Goal: Task Accomplishment & Management: Manage account settings

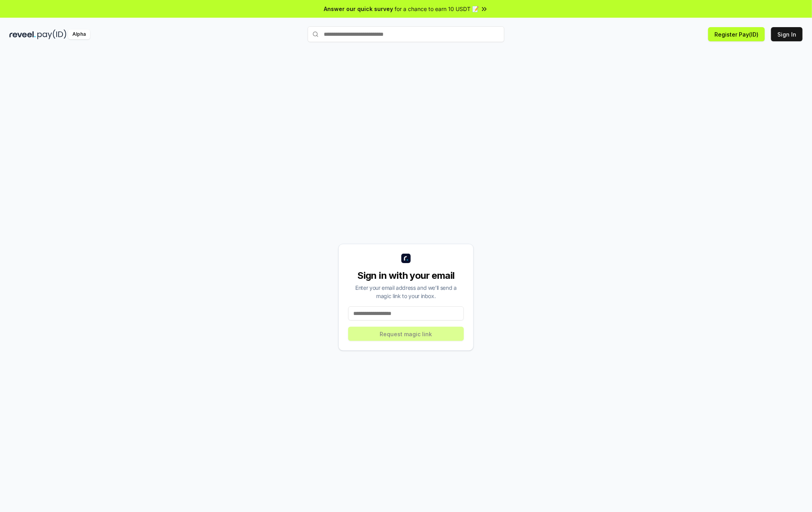
click at [382, 315] on input at bounding box center [406, 313] width 116 height 14
type input "**********"
click at [382, 336] on button "Request magic link" at bounding box center [406, 334] width 116 height 14
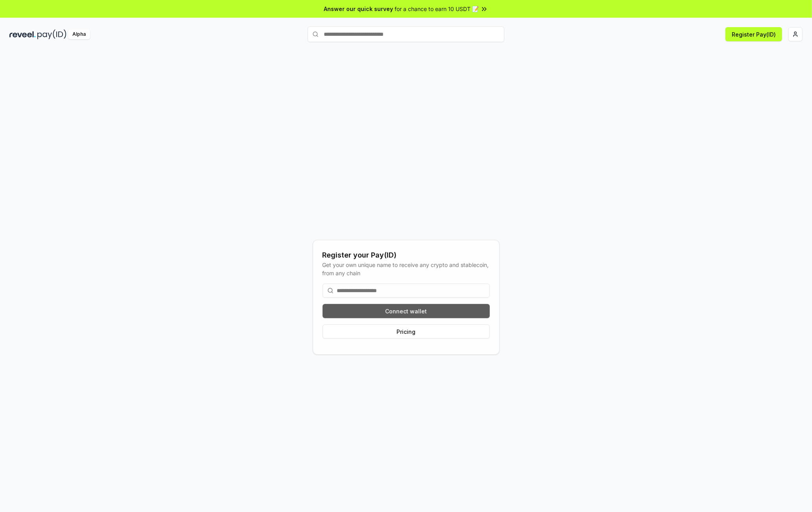
click at [415, 309] on button "Connect wallet" at bounding box center [406, 311] width 167 height 14
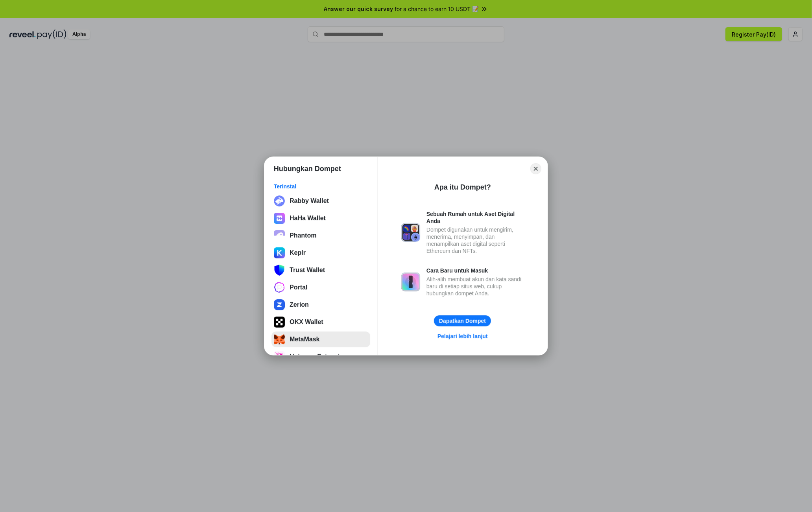
click at [315, 334] on button "MetaMask" at bounding box center [320, 340] width 99 height 16
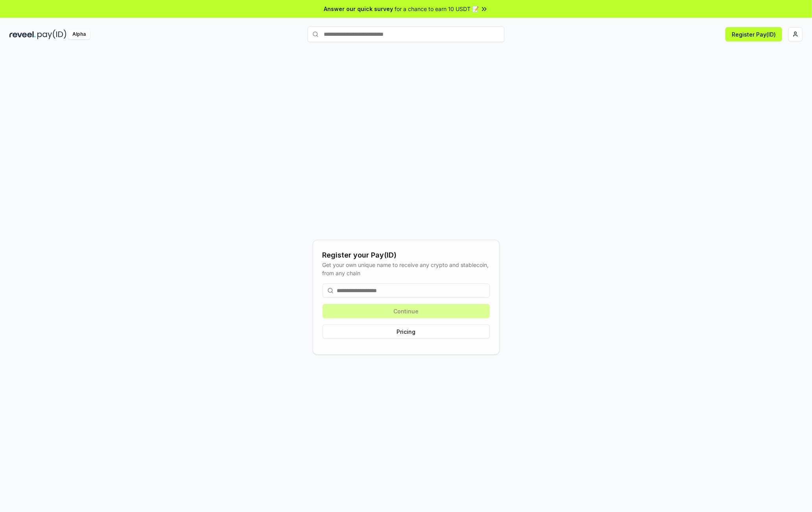
click at [404, 292] on input at bounding box center [406, 291] width 167 height 14
type input "**********"
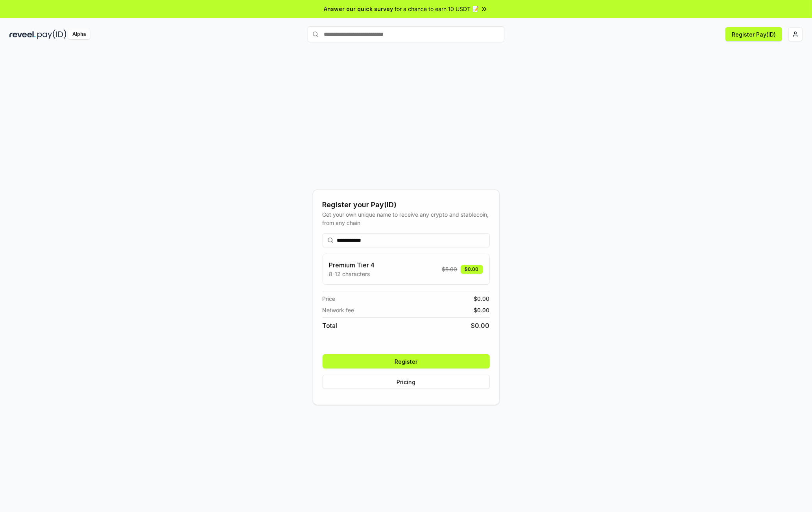
click at [429, 359] on button "Register" at bounding box center [406, 361] width 167 height 14
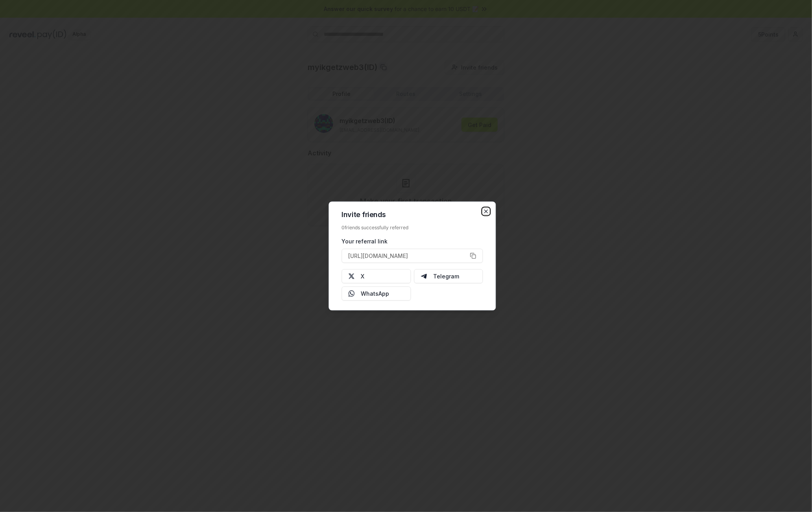
click at [486, 210] on icon "button" at bounding box center [486, 211] width 6 height 6
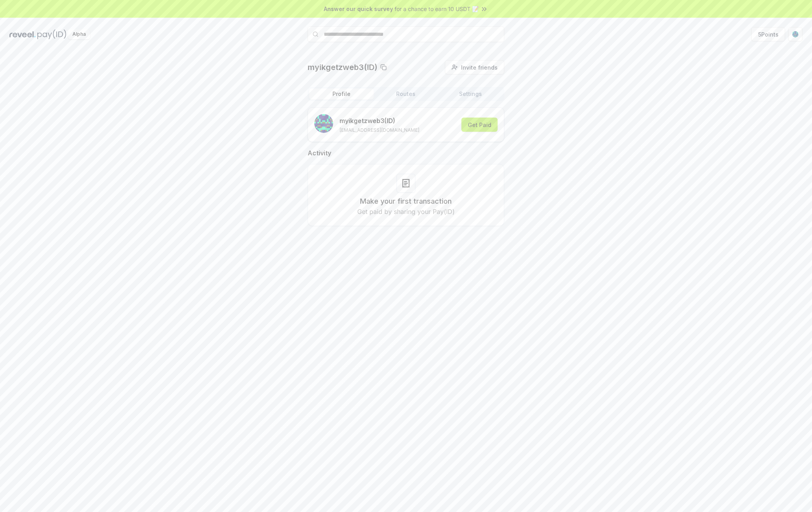
click at [474, 127] on button "Get Paid" at bounding box center [479, 125] width 36 height 14
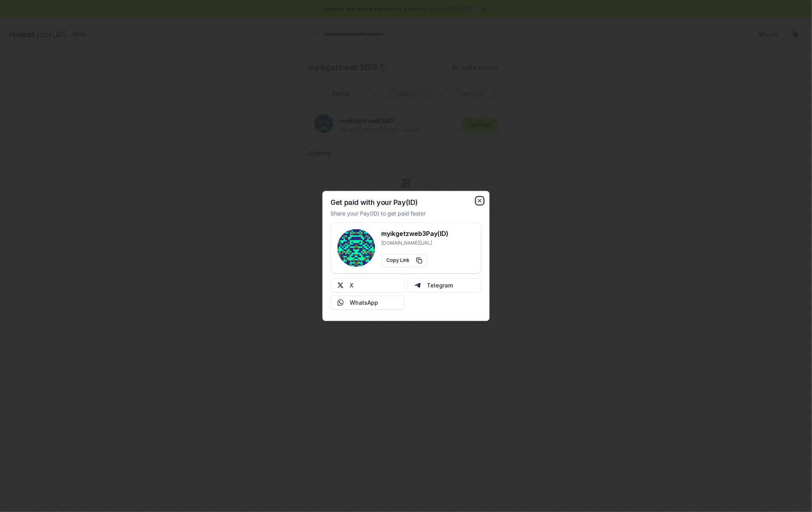
click at [478, 202] on icon "button" at bounding box center [480, 201] width 6 height 6
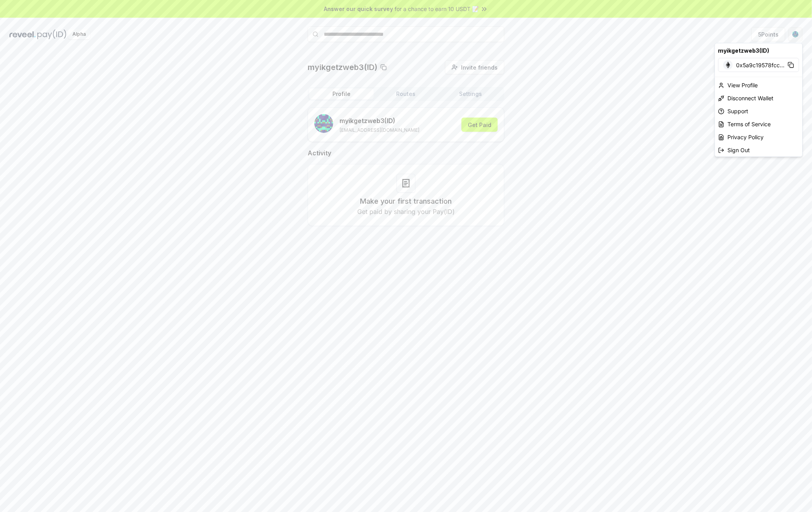
click at [793, 33] on html "Answer our quick survey for a chance to earn 10 USDT 📝 Alpha 5 Points myikgetzw…" at bounding box center [406, 256] width 812 height 512
click at [756, 87] on div "View Profile" at bounding box center [758, 85] width 87 height 13
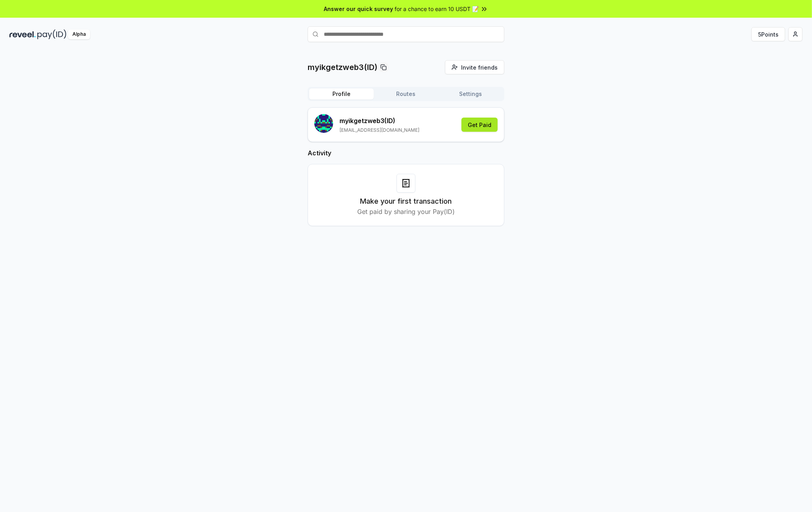
click at [474, 126] on button "Get Paid" at bounding box center [479, 125] width 36 height 14
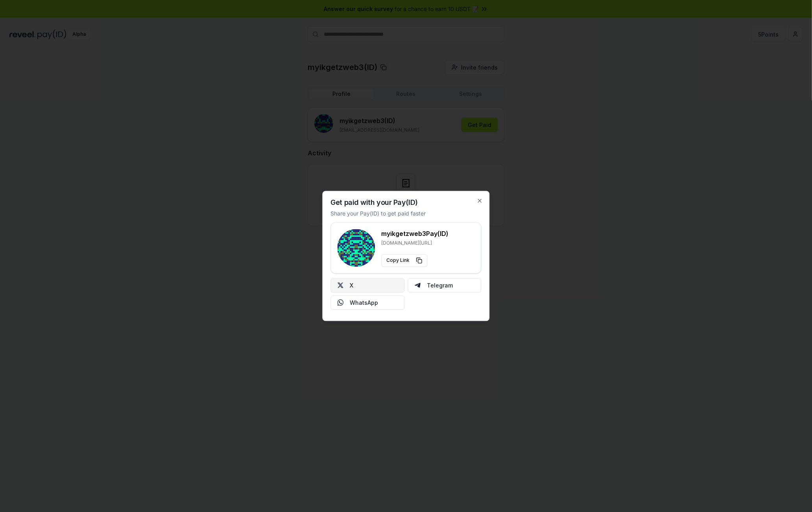
click at [363, 287] on button "X" at bounding box center [368, 285] width 74 height 14
click at [478, 199] on icon "button" at bounding box center [480, 201] width 6 height 6
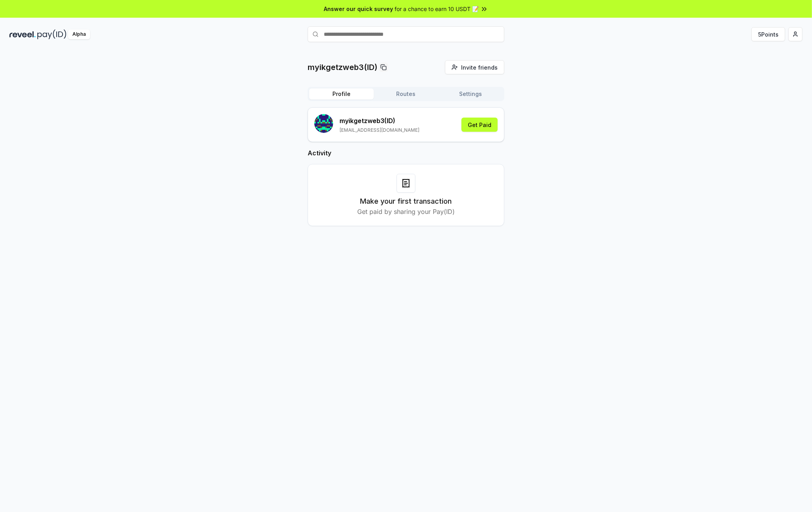
click at [414, 92] on button "Routes" at bounding box center [406, 94] width 65 height 11
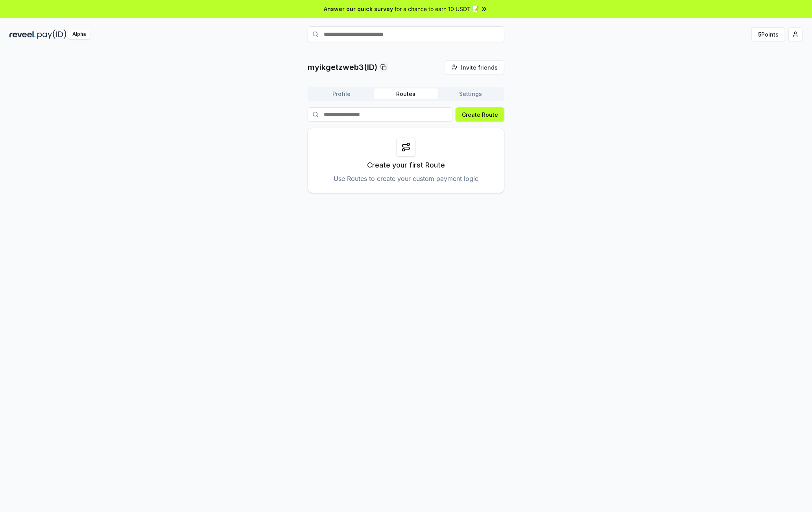
click at [459, 96] on button "Settings" at bounding box center [470, 94] width 65 height 11
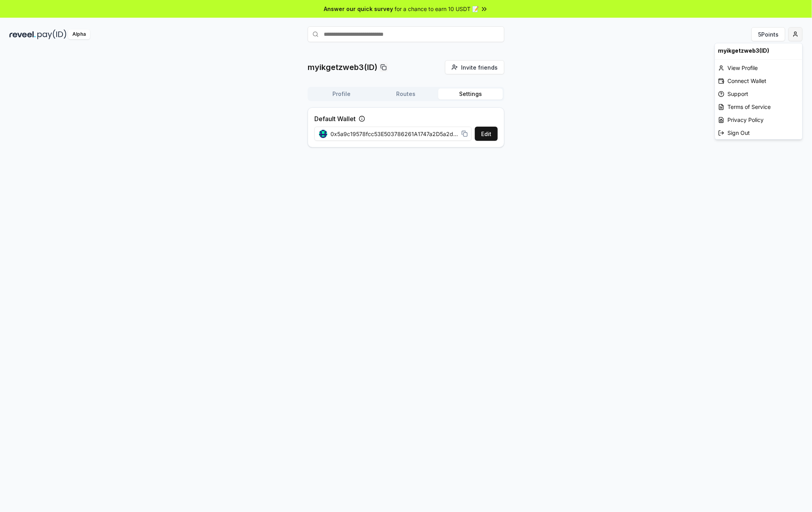
click at [796, 27] on html "Answer our quick survey for a chance to earn 10 USDT 📝 Alpha 5 Points myikgetzw…" at bounding box center [406, 256] width 812 height 512
click at [738, 81] on div "Connect Wallet" at bounding box center [758, 80] width 87 height 13
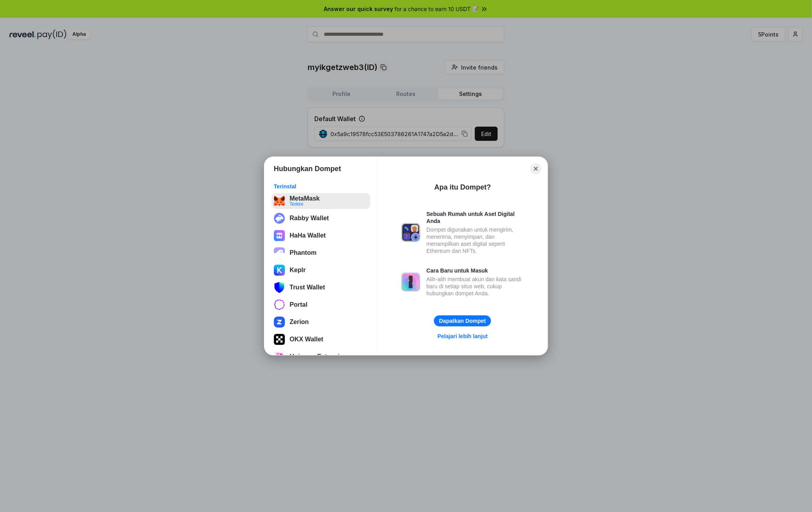
click at [314, 199] on button "MetaMask Terkini" at bounding box center [320, 201] width 99 height 16
